Goal: Entertainment & Leisure: Browse casually

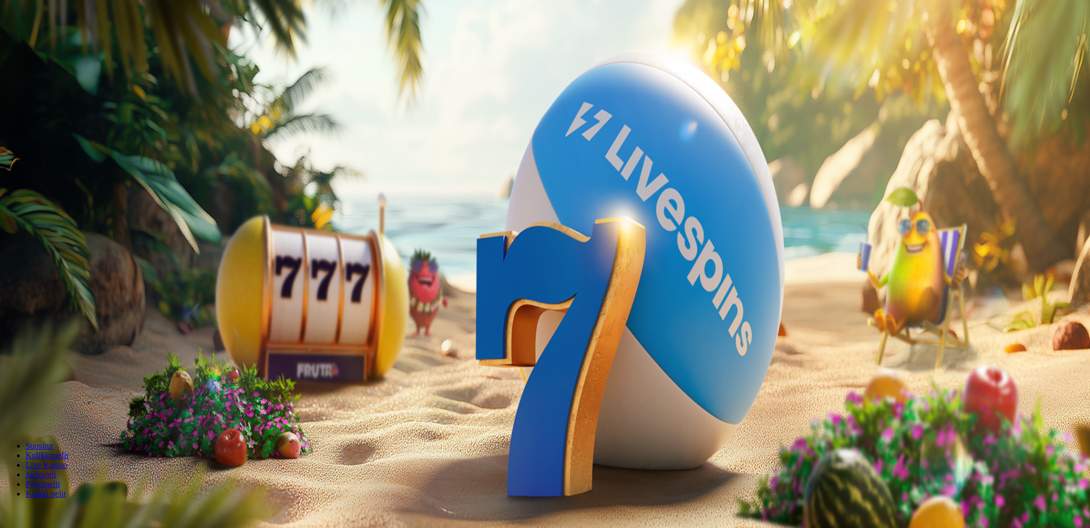
click at [61, 43] on span "Kirjaudu" at bounding box center [74, 39] width 26 height 8
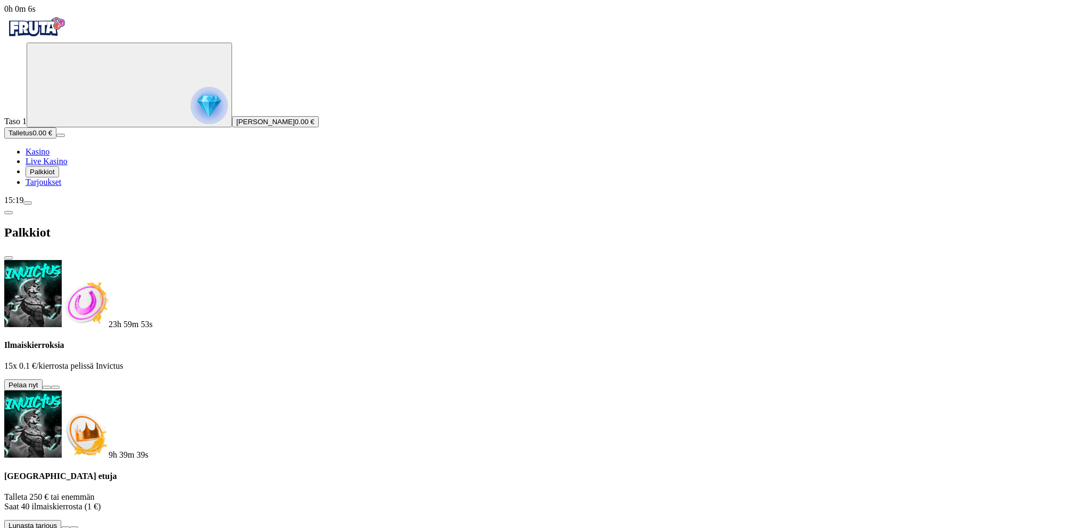
click at [51, 385] on button at bounding box center [47, 386] width 9 height 3
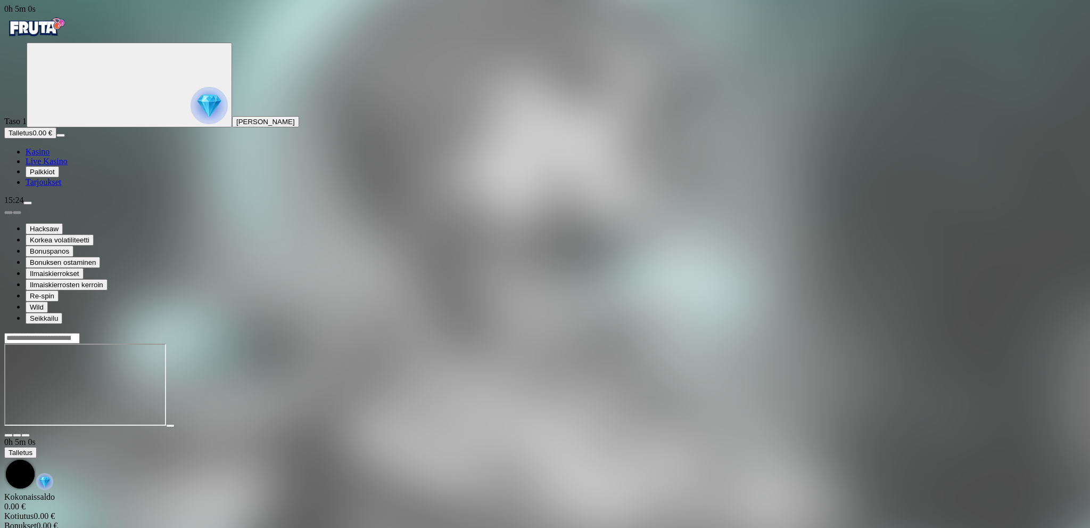
click at [74, 137] on circle "Primary" at bounding box center [110, 84] width 109 height 109
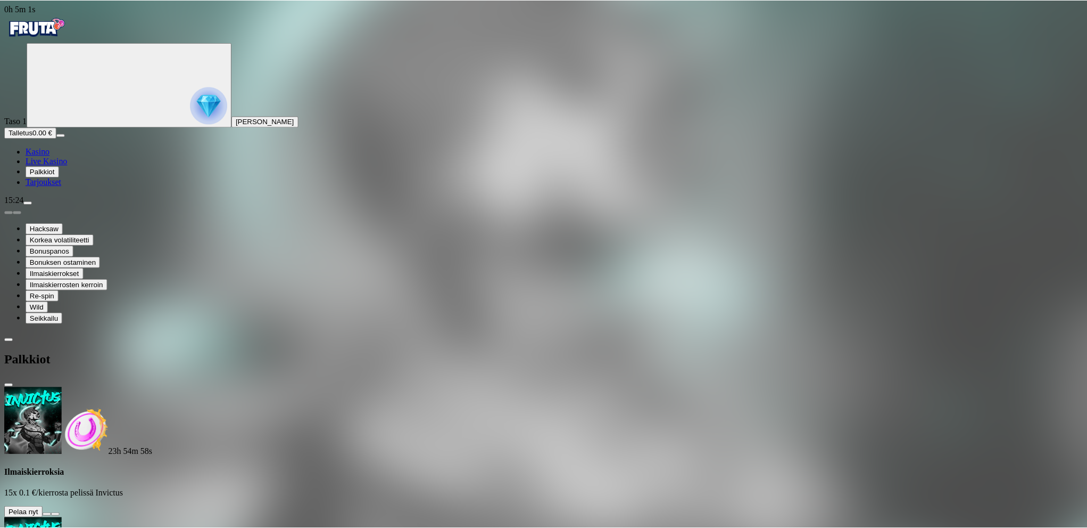
scroll to position [73, 0]
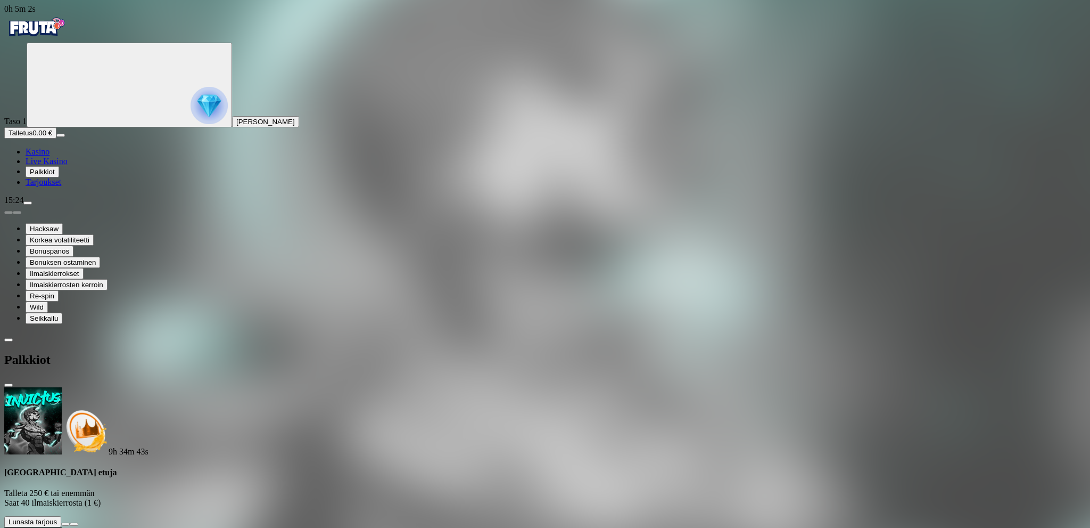
click at [45, 187] on div "Taso 1 [PERSON_NAME] Talletus 0.00 € Kasino Live Kasino Palkkiot Tarjoukset" at bounding box center [545, 115] width 1082 height 144
click at [28, 203] on span "menu icon" at bounding box center [28, 203] width 0 height 0
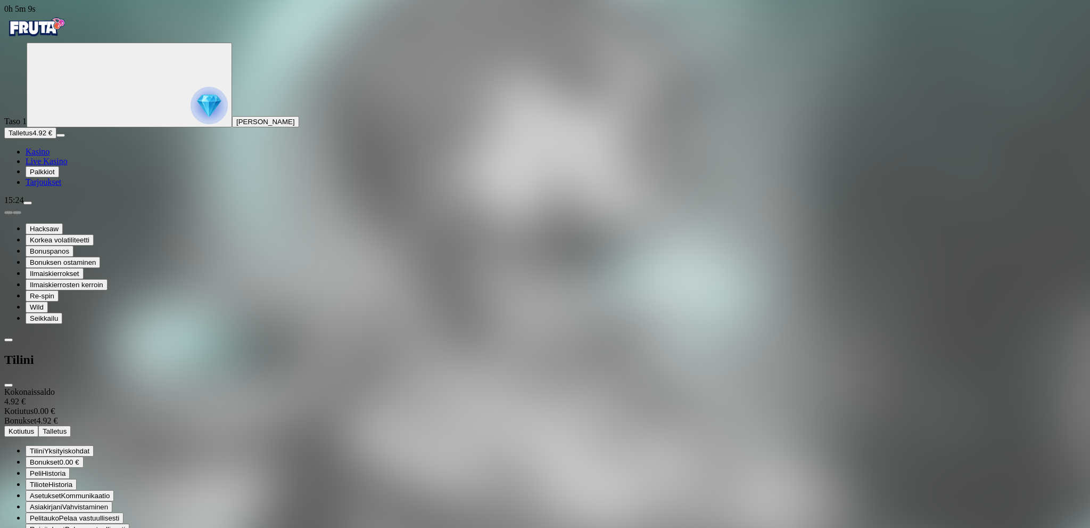
click at [60, 458] on span "Bonukset" at bounding box center [45, 462] width 30 height 8
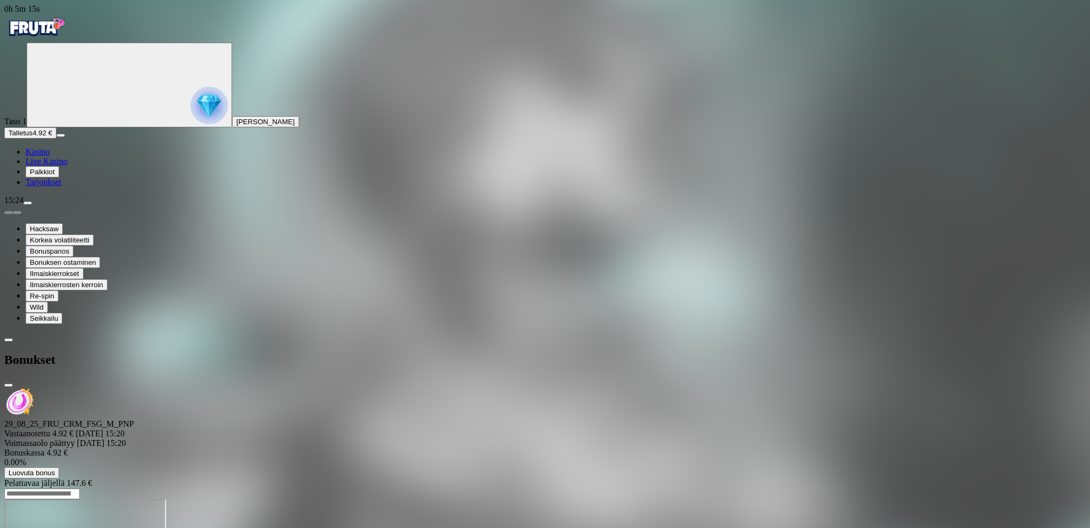
click at [405, 488] on div at bounding box center [545, 488] width 1082 height 0
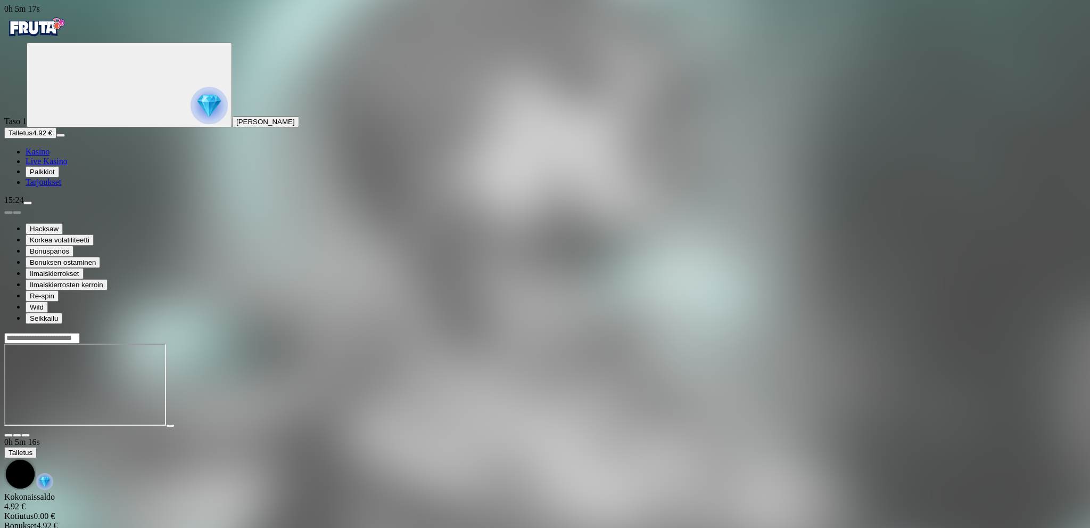
click at [50, 156] on link "Kasino" at bounding box center [38, 151] width 24 height 9
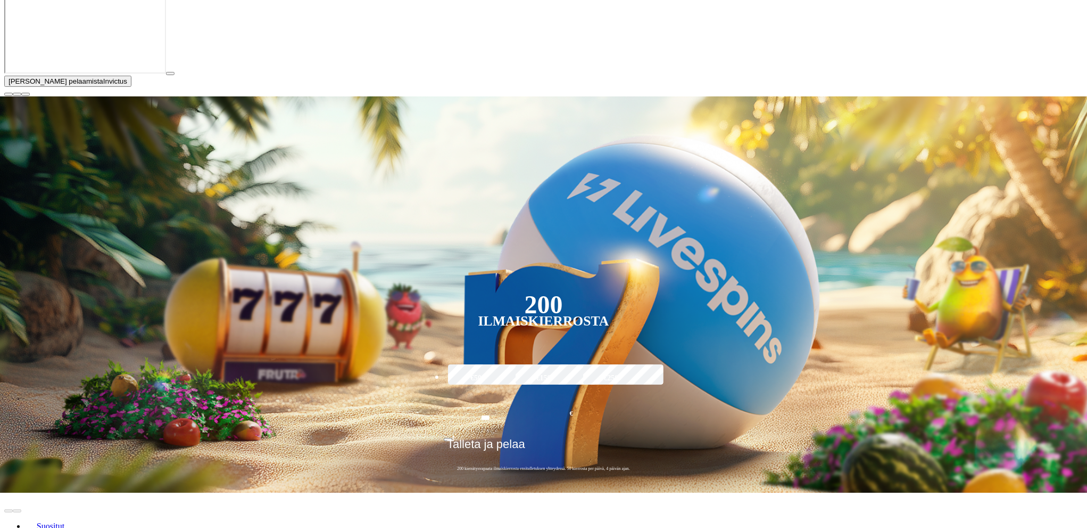
scroll to position [266, 0]
